Goal: Information Seeking & Learning: Learn about a topic

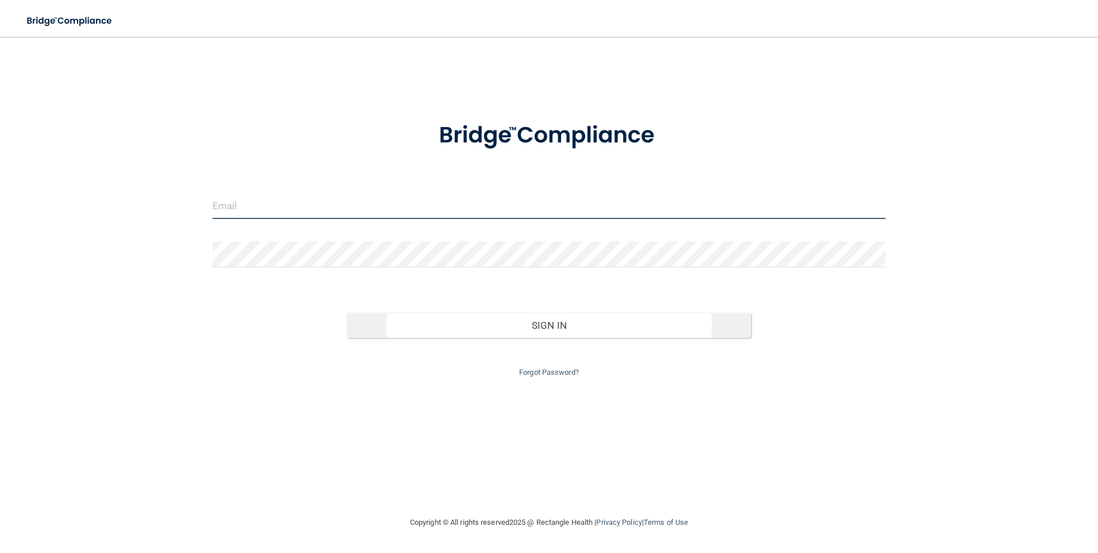
type input "[EMAIL_ADDRESS][DOMAIN_NAME]"
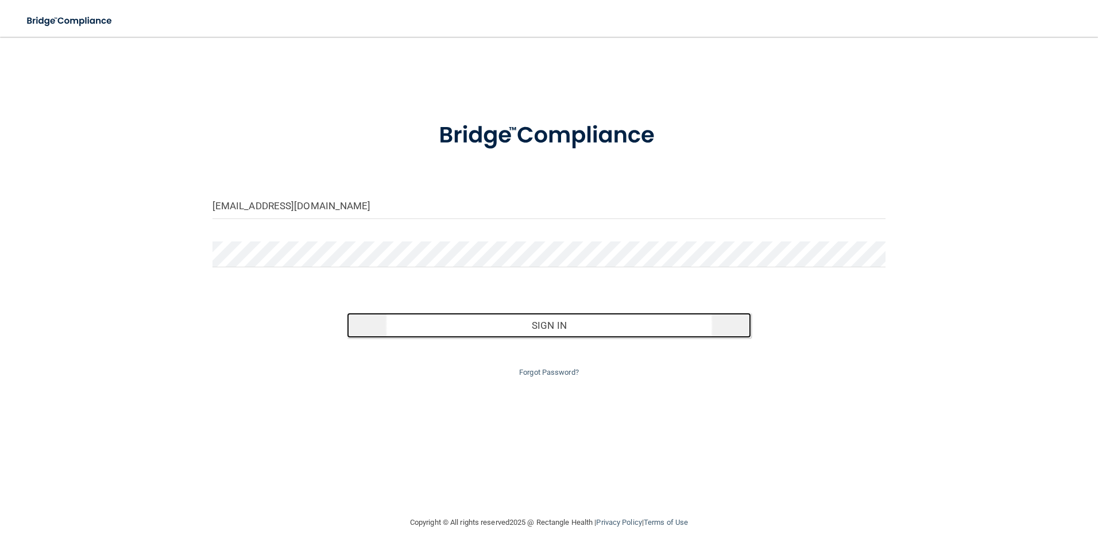
click at [551, 325] on button "Sign In" at bounding box center [549, 324] width 404 height 25
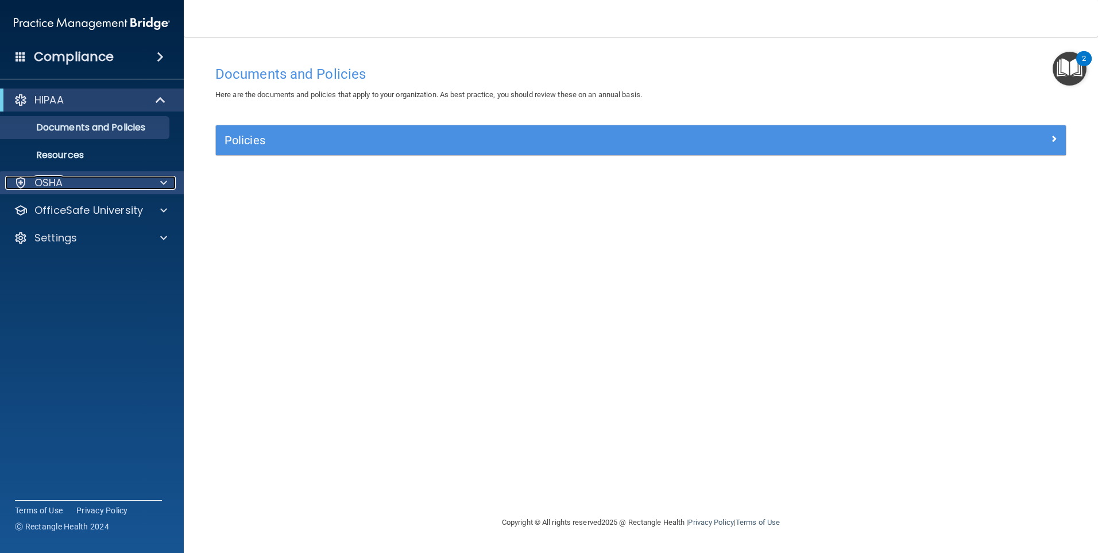
click at [164, 182] on span at bounding box center [163, 183] width 7 height 14
click at [161, 180] on span at bounding box center [163, 183] width 7 height 14
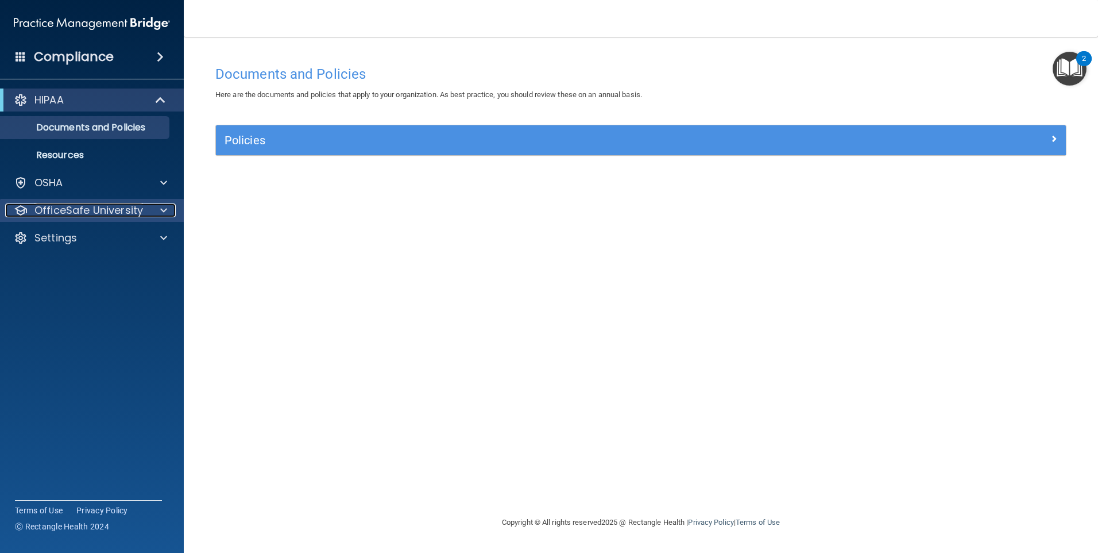
click at [162, 210] on span at bounding box center [163, 210] width 7 height 14
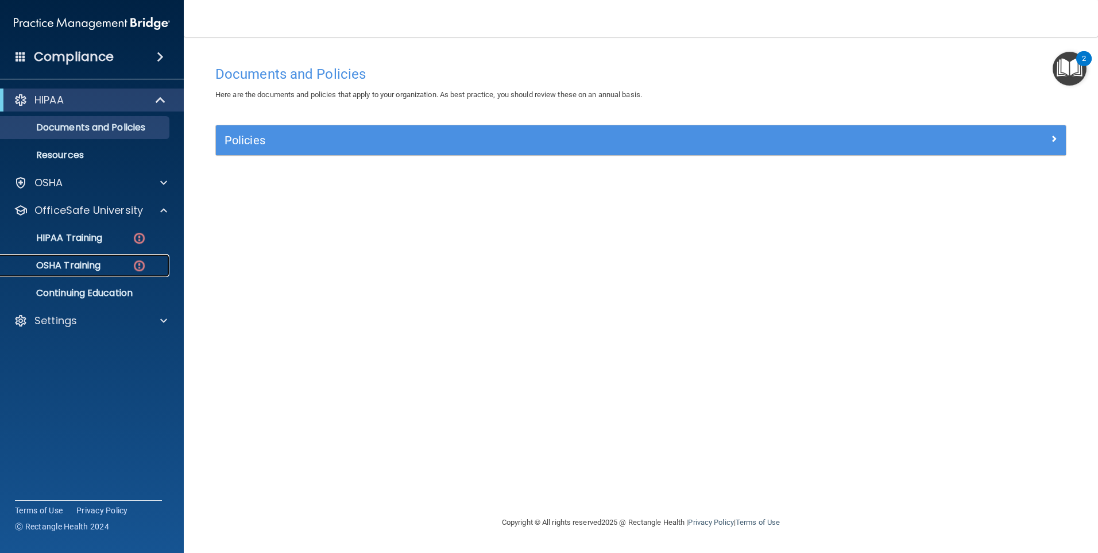
click at [86, 261] on p "OSHA Training" at bounding box center [53, 265] width 93 height 11
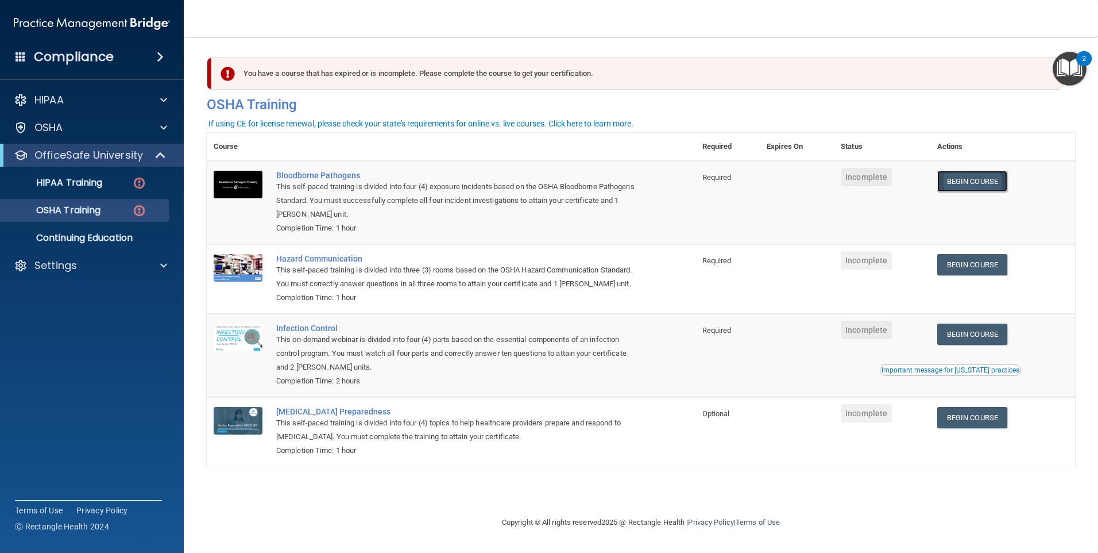
click at [985, 179] on link "Begin Course" at bounding box center [972, 181] width 70 height 21
